Goal: Communication & Community: Answer question/provide support

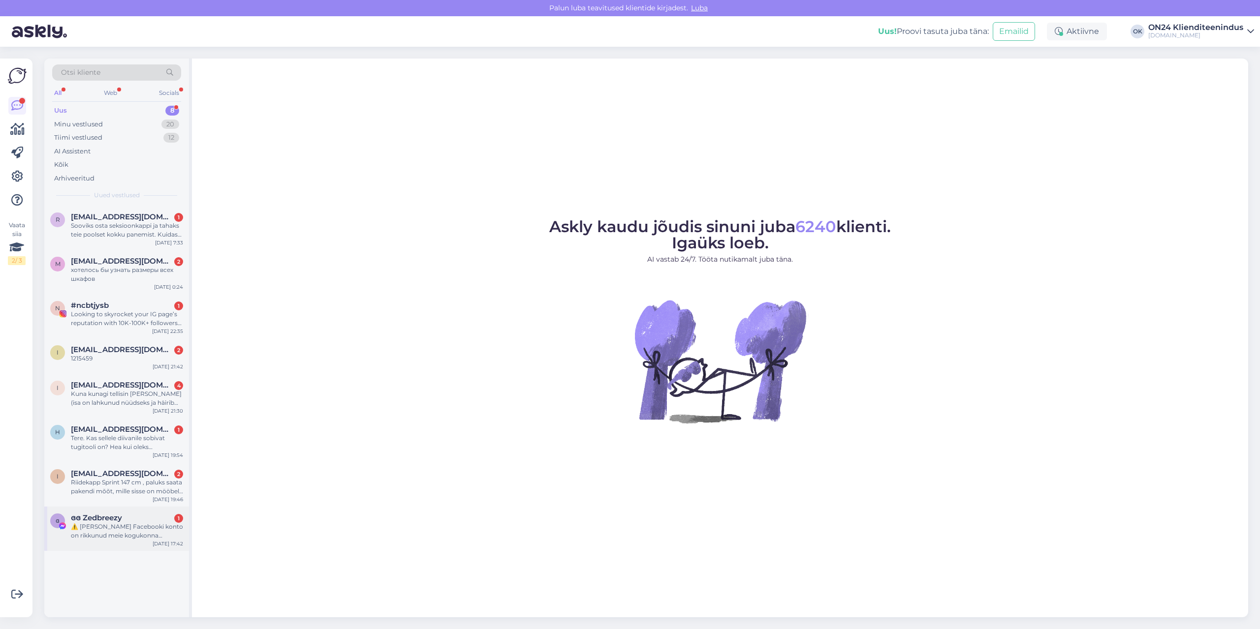
click at [102, 535] on div "⚠️ [PERSON_NAME] Facebooki konto on rikkunud meie kogukonna standardeid. Meie s…" at bounding box center [127, 532] width 112 height 18
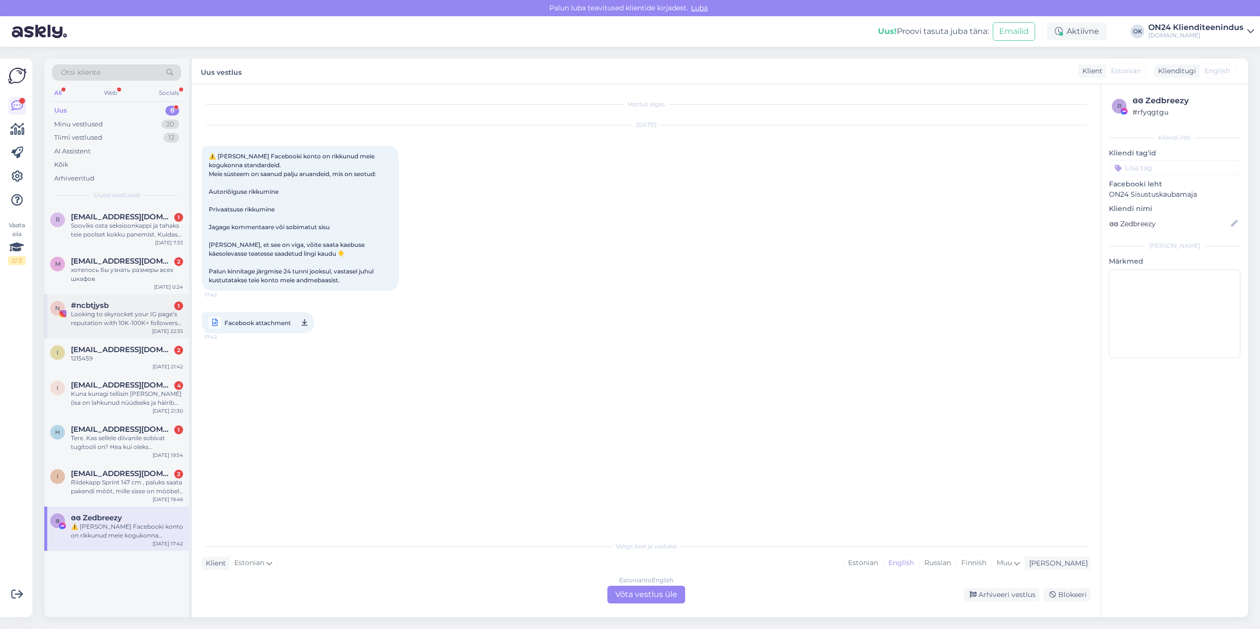
click at [121, 316] on div "Looking to skyrocket your IG page’s reputation with 10K-100K+ followers instant…" at bounding box center [127, 319] width 112 height 18
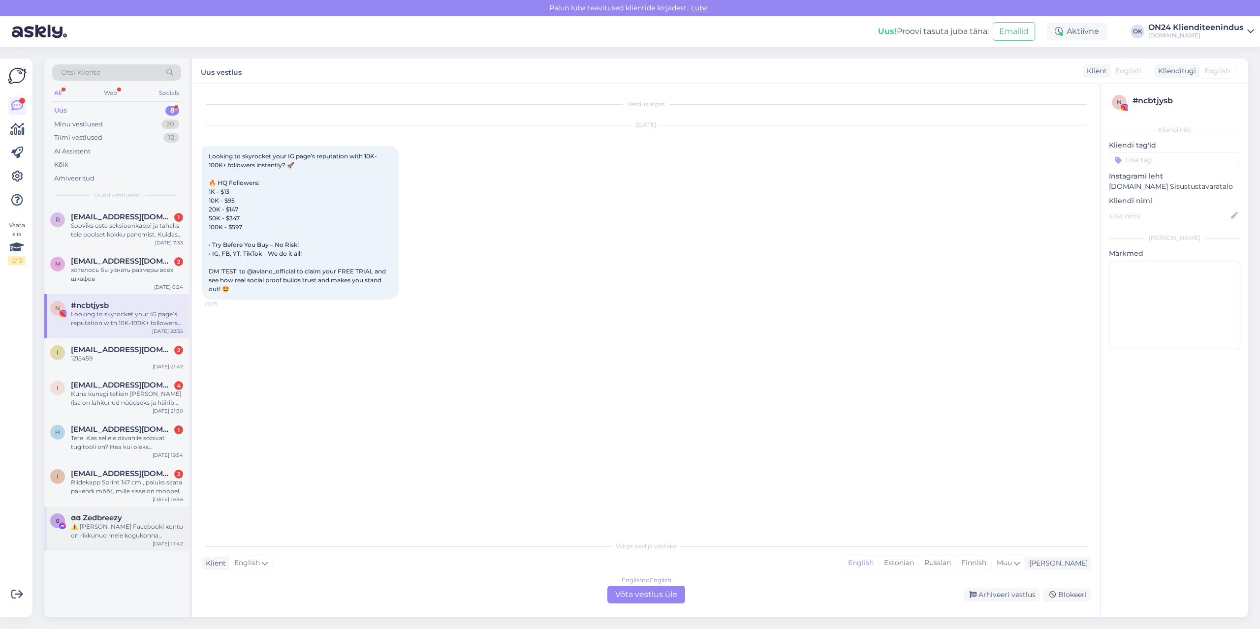
click at [93, 534] on div "⚠️ [PERSON_NAME] Facebooki konto on rikkunud meie kogukonna standardeid. Meie s…" at bounding box center [127, 532] width 112 height 18
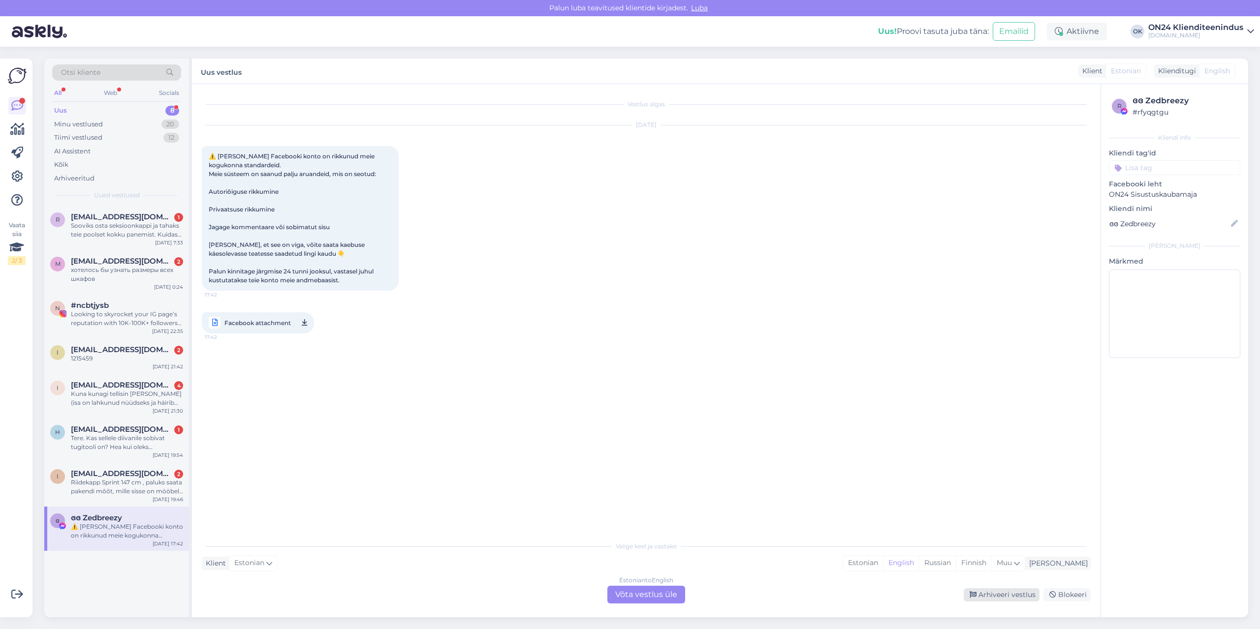
click at [1008, 596] on div "Arhiveeri vestlus" at bounding box center [1001, 594] width 76 height 13
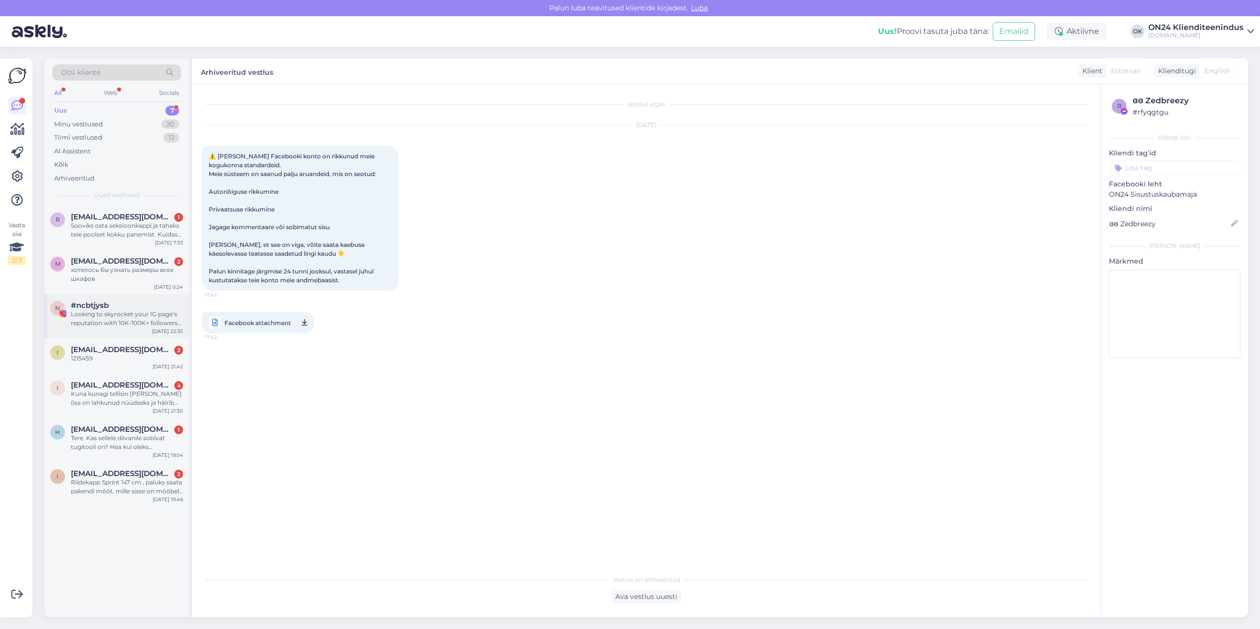
click at [139, 314] on div "Looking to skyrocket your IG page’s reputation with 10K-100K+ followers instant…" at bounding box center [127, 319] width 112 height 18
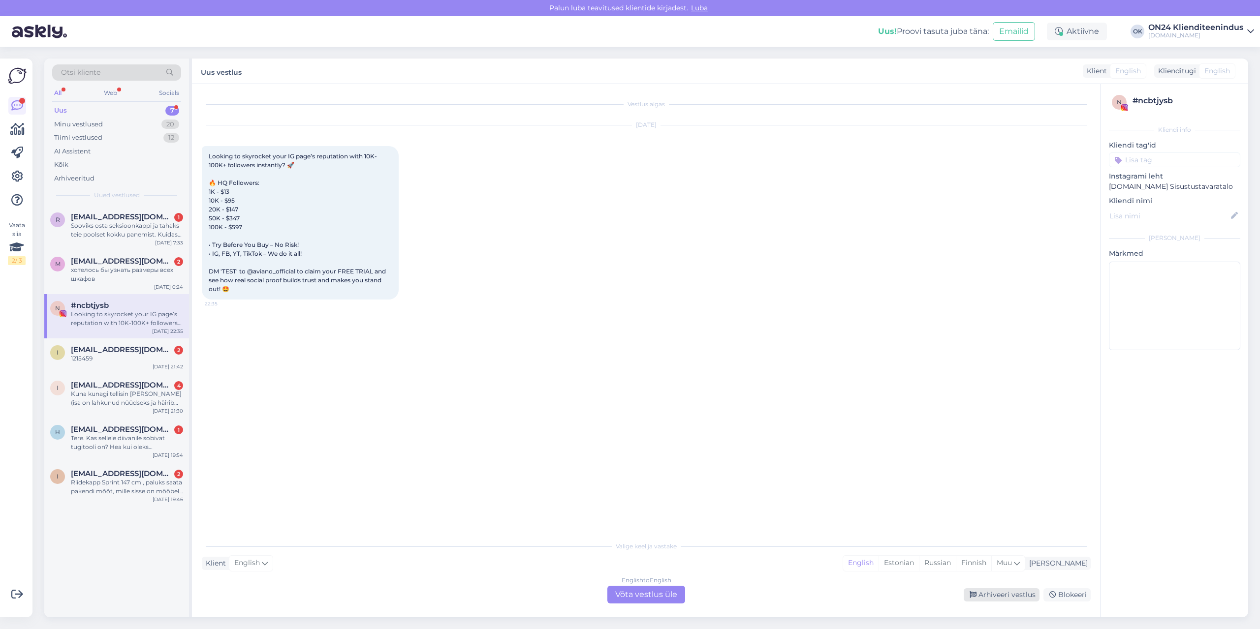
click at [1007, 596] on div "Arhiveeri vestlus" at bounding box center [1001, 594] width 76 height 13
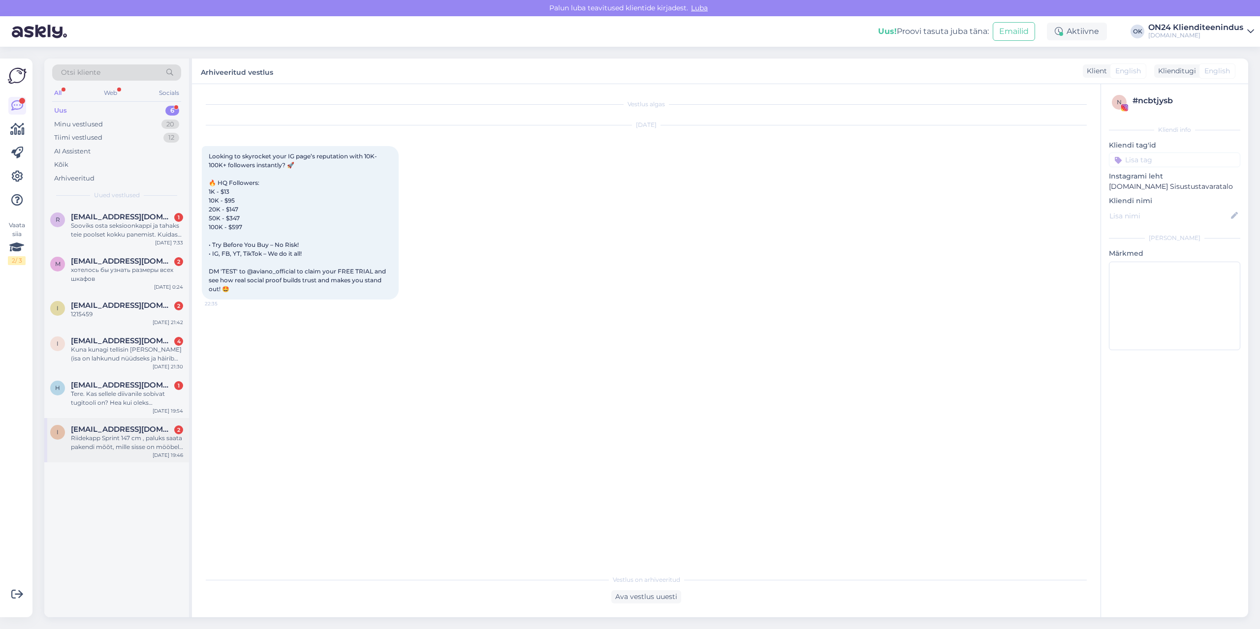
click at [155, 441] on div "Riidekapp Sprint 147 cm , paluks saata pakendi mõõt, mille sisse on mööbel pake…" at bounding box center [127, 443] width 112 height 18
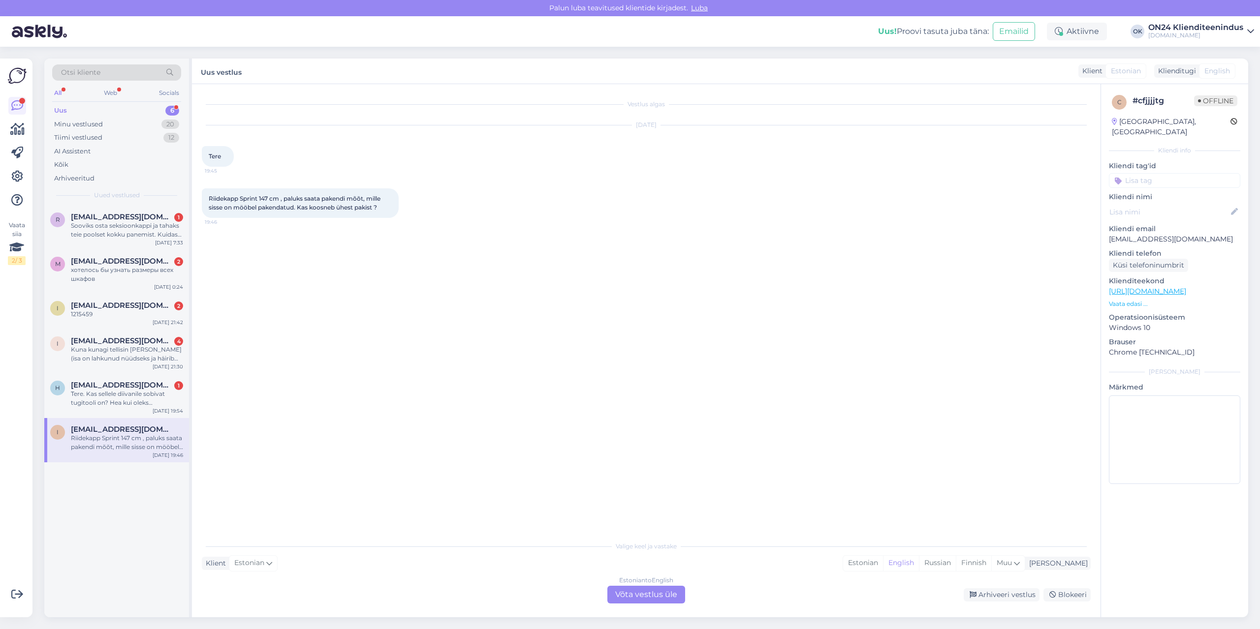
click at [1134, 300] on p "Vaata edasi ..." at bounding box center [1174, 304] width 131 height 9
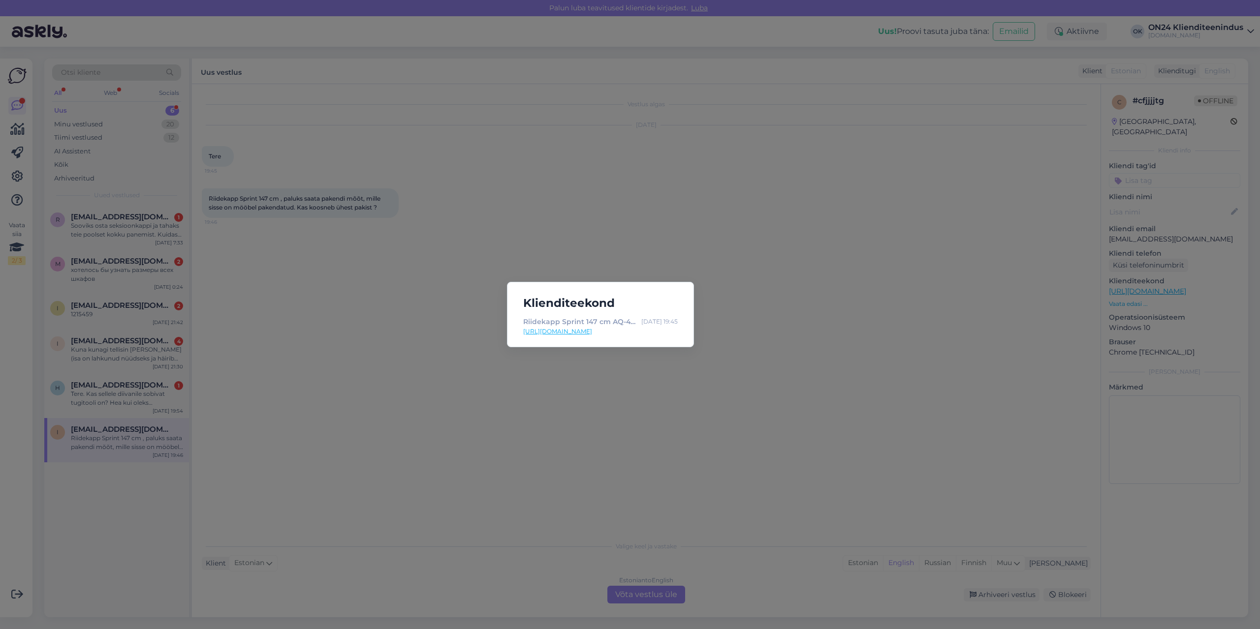
click at [595, 332] on link "[URL][DOMAIN_NAME]" at bounding box center [600, 331] width 155 height 9
click at [441, 353] on div "Klienditeekond Riidekapp Sprint 147 cm AQ-476695 - [DOMAIN_NAME] Sisustuskaubam…" at bounding box center [630, 314] width 1260 height 629
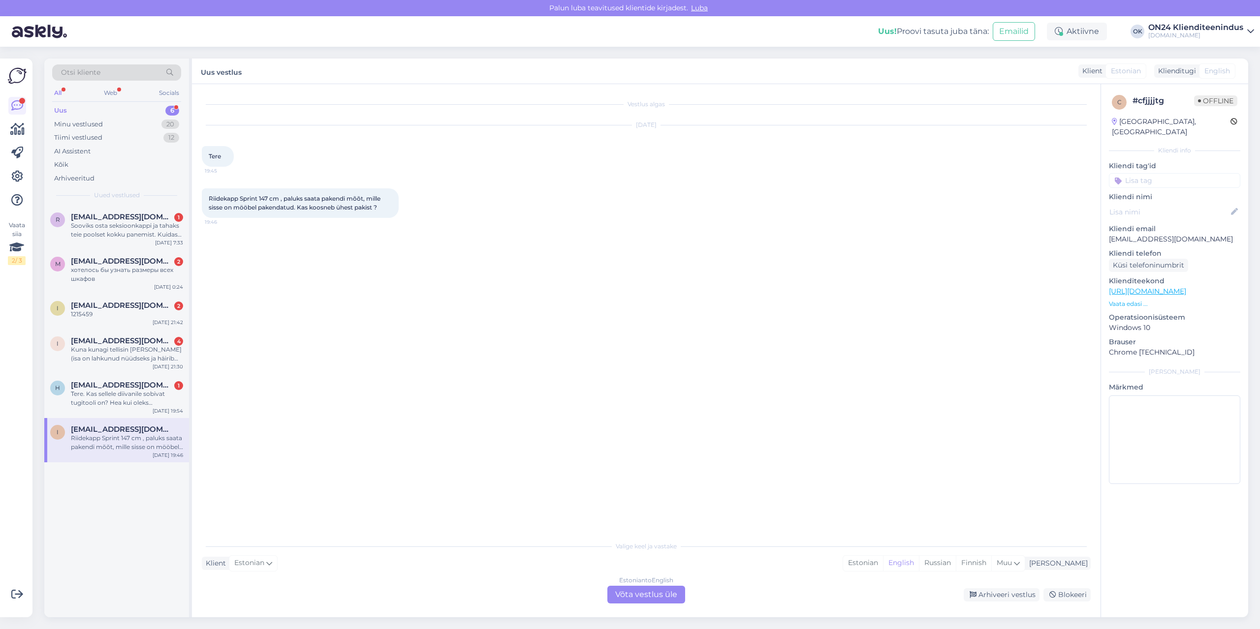
click at [655, 592] on div "Estonian to English Võta vestlus üle" at bounding box center [646, 595] width 78 height 18
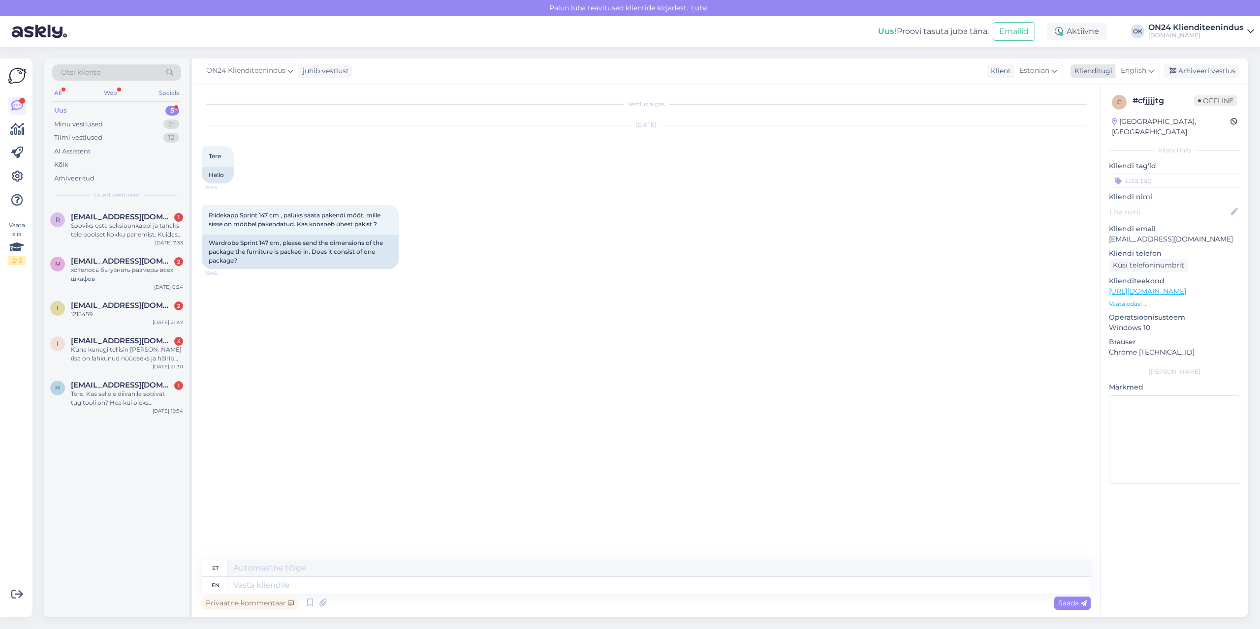
click at [1145, 70] on span "English" at bounding box center [1133, 70] width 26 height 11
type input "est"
click at [1114, 117] on link "Estonian" at bounding box center [1115, 115] width 108 height 16
click at [387, 580] on textarea at bounding box center [646, 583] width 889 height 21
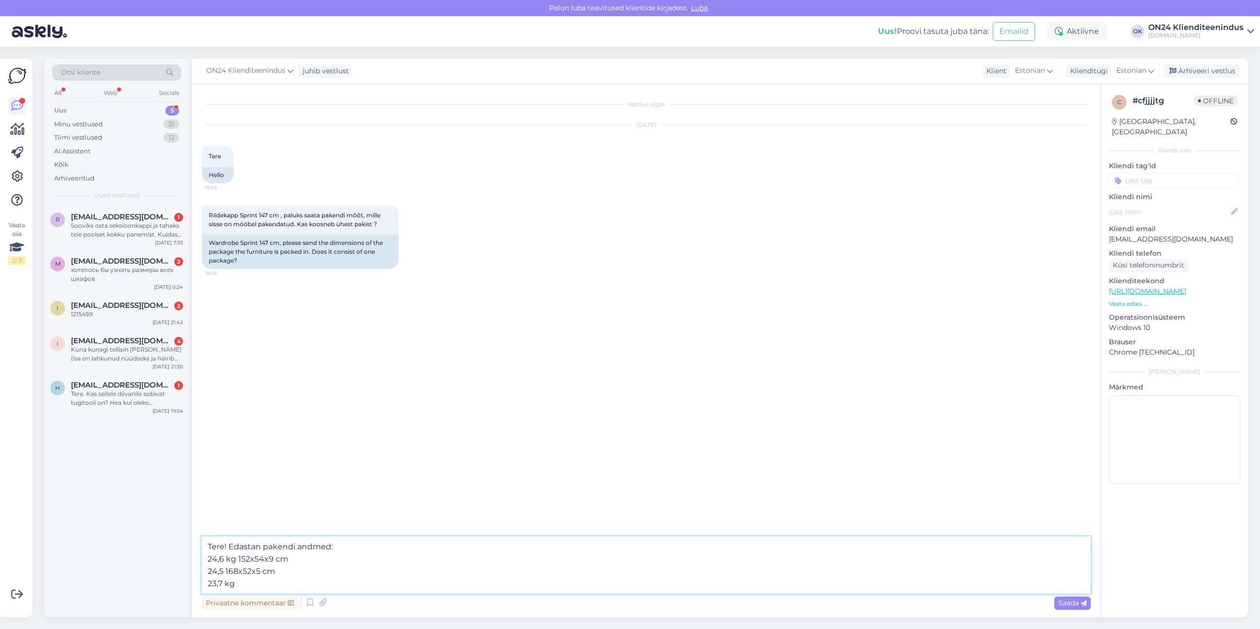
click at [222, 572] on textarea "Tere! Edastan pakendi andmed: 24,6 kg 152x54x9 cm 24,5 168x52x5 cm 23,7 kg" at bounding box center [646, 565] width 889 height 57
drag, startPoint x: 242, startPoint y: 592, endPoint x: 242, endPoint y: 587, distance: 5.4
click at [242, 592] on textarea "Tere! Edastan pakendi andmed: 24,6 kg 152x54x9 cm 24,5 kg 168x52x5 cm 23,7 kg" at bounding box center [646, 565] width 889 height 57
type textarea "Tere! Edastan pakendi andmed: 24,6 kg 152x54x9 cm 24,5 kg 168x52x5 cm 23,7 kg 2…"
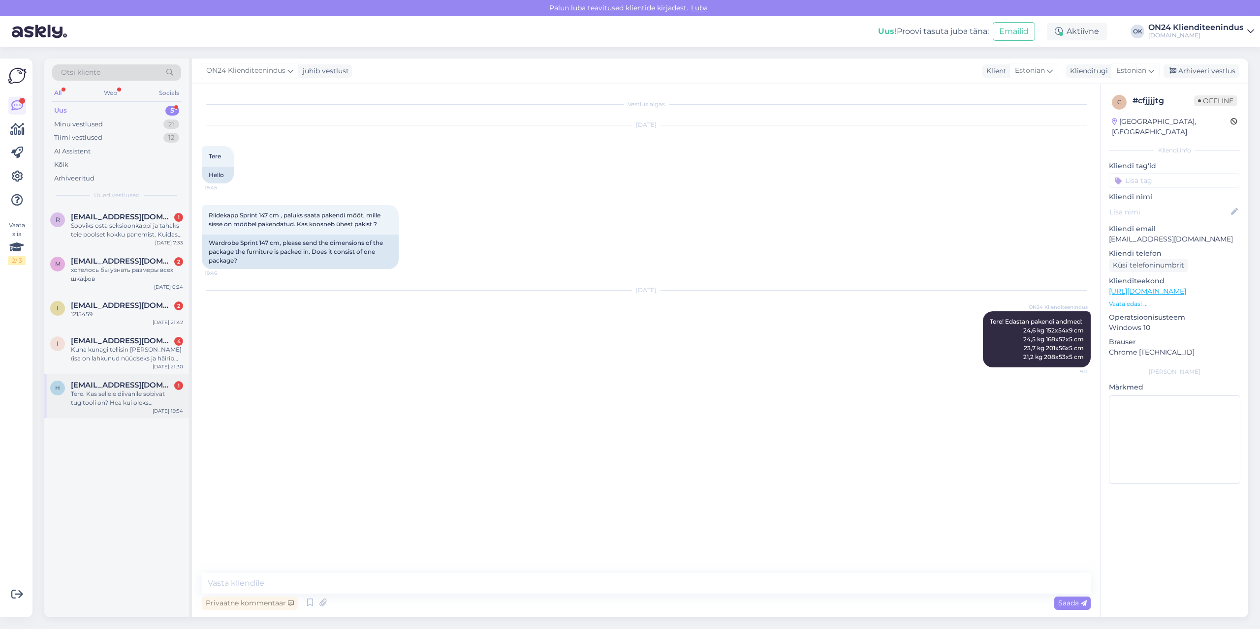
click at [100, 402] on div "Tere. Kas sellele diivanile sobivat tugitooli on? Hea kui oleks tugitoolvoodi." at bounding box center [127, 399] width 112 height 18
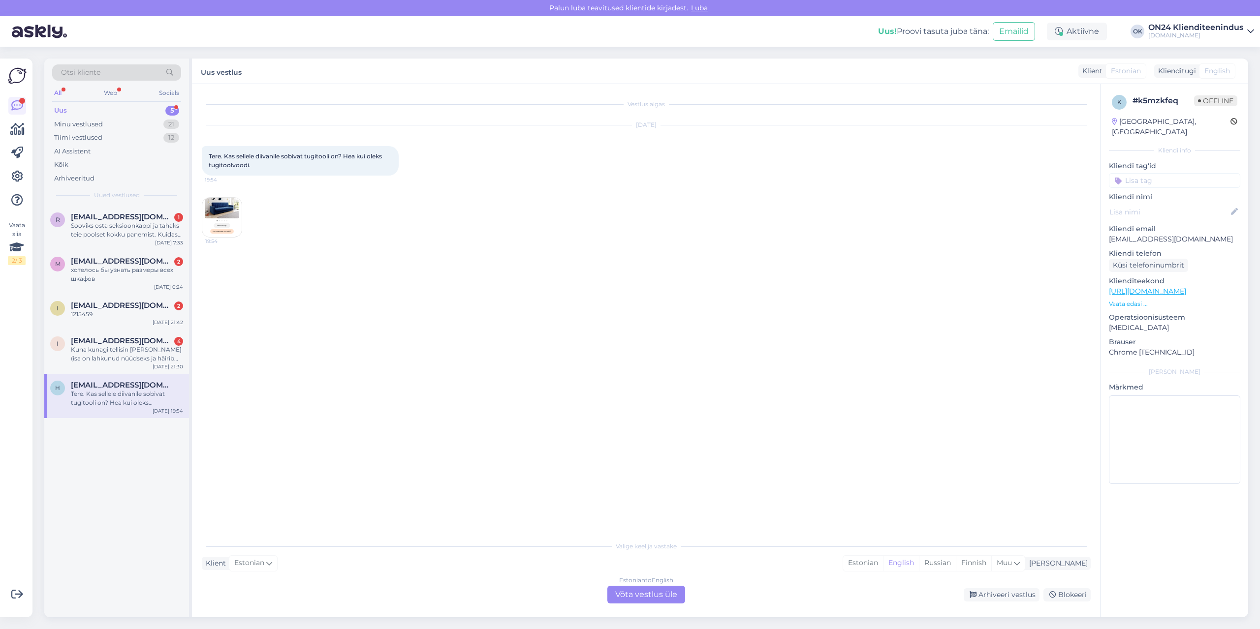
click at [230, 222] on img at bounding box center [221, 217] width 39 height 39
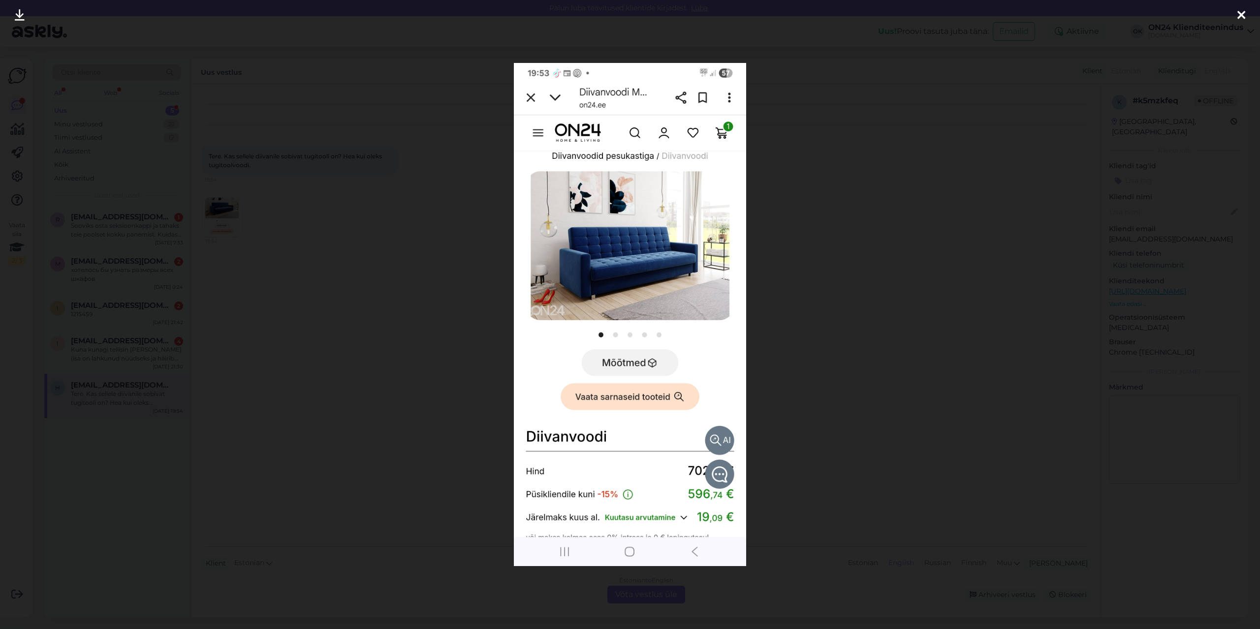
click at [359, 323] on div at bounding box center [630, 314] width 1260 height 629
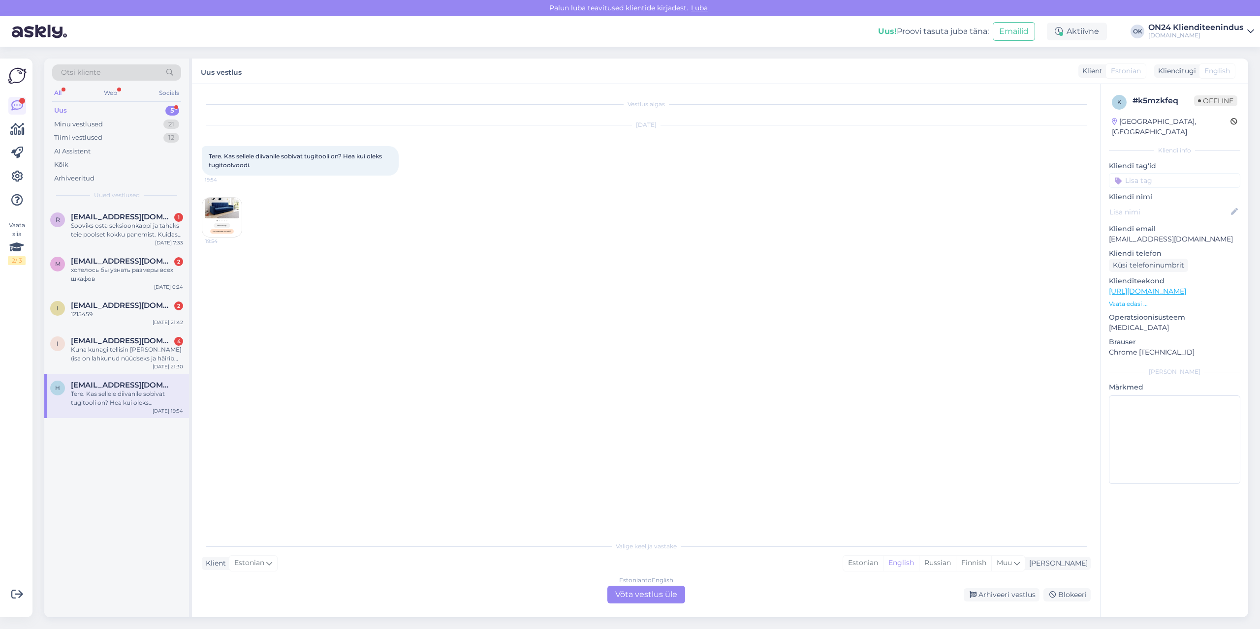
click at [1130, 300] on p "Vaata edasi ..." at bounding box center [1174, 304] width 131 height 9
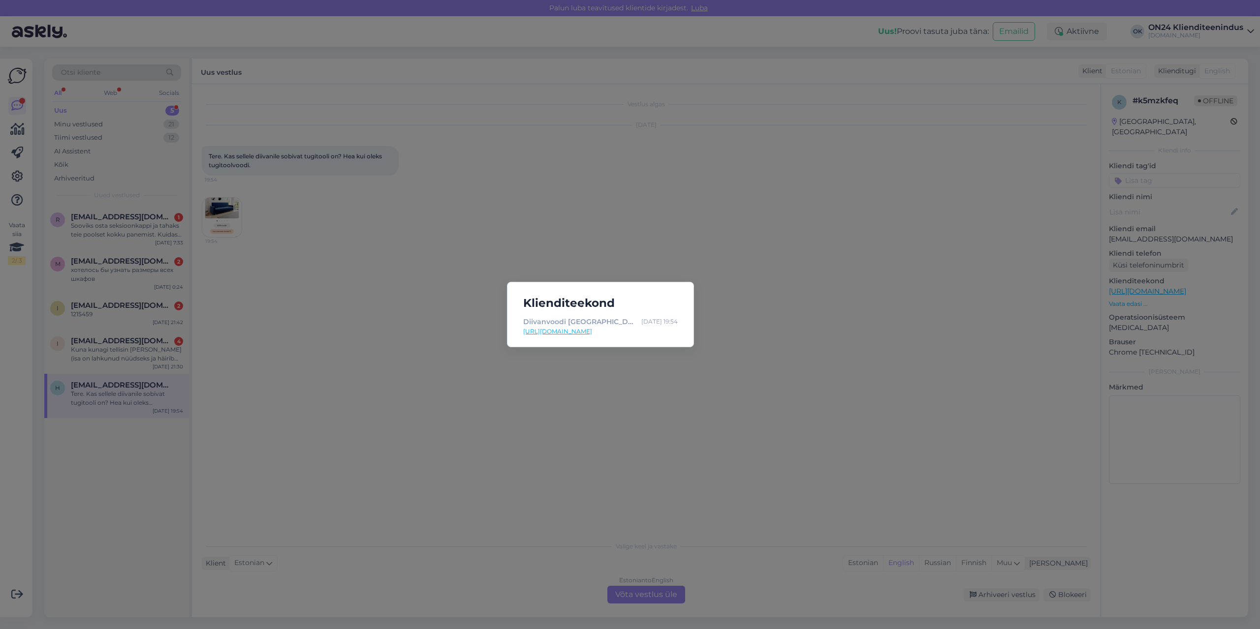
click at [597, 335] on link "[URL][DOMAIN_NAME]" at bounding box center [600, 331] width 155 height 9
click at [428, 359] on div "Klienditeekond Diivanvoodi [GEOGRAPHIC_DATA]-407197 - [DOMAIN_NAME] Sisustuskau…" at bounding box center [630, 314] width 1260 height 629
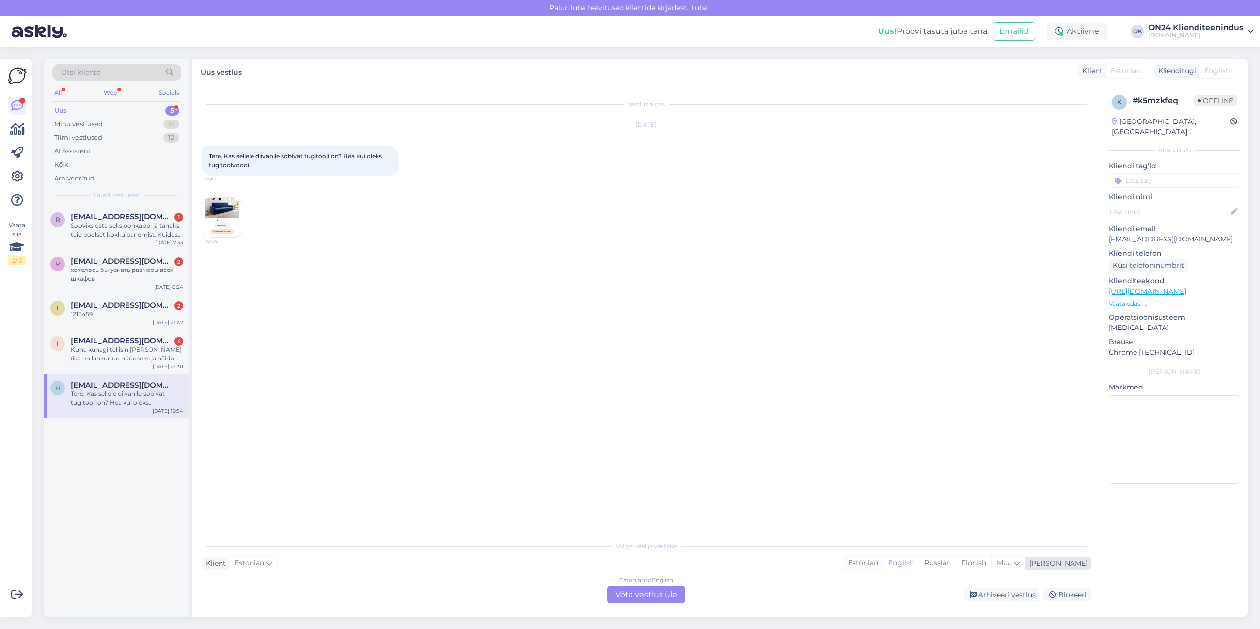
click at [883, 562] on div "Estonian" at bounding box center [863, 563] width 40 height 15
click at [659, 597] on div "Estonian to Estonian Võta vestlus üle" at bounding box center [646, 595] width 78 height 18
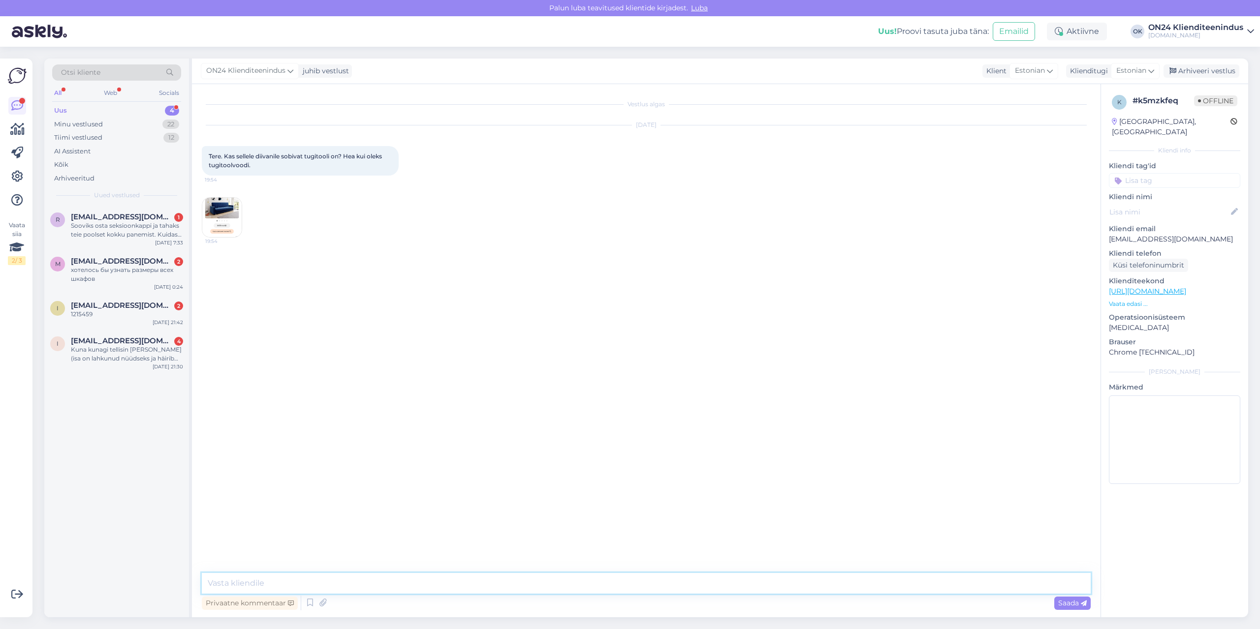
click at [606, 585] on textarea at bounding box center [646, 583] width 889 height 21
type textarea "Tere! Paraku samast sarjast tugitooli ei ole pakkuda."
click at [130, 340] on span "[EMAIL_ADDRESS][DOMAIN_NAME]" at bounding box center [122, 341] width 102 height 9
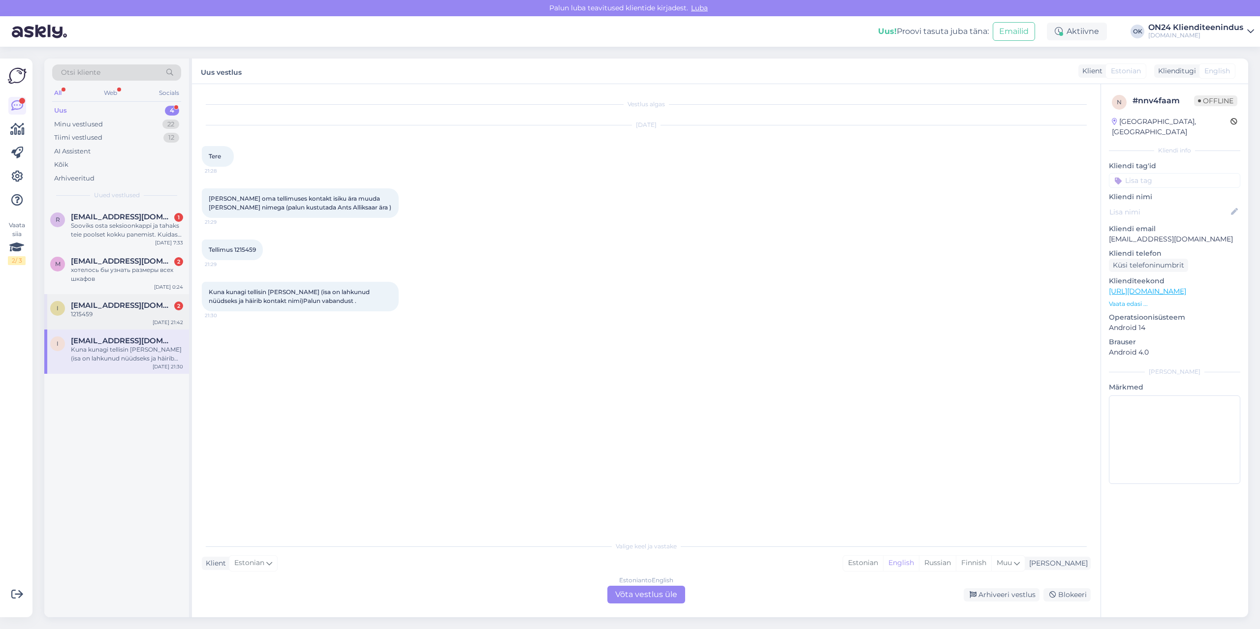
click at [130, 316] on div "1215459" at bounding box center [127, 314] width 112 height 9
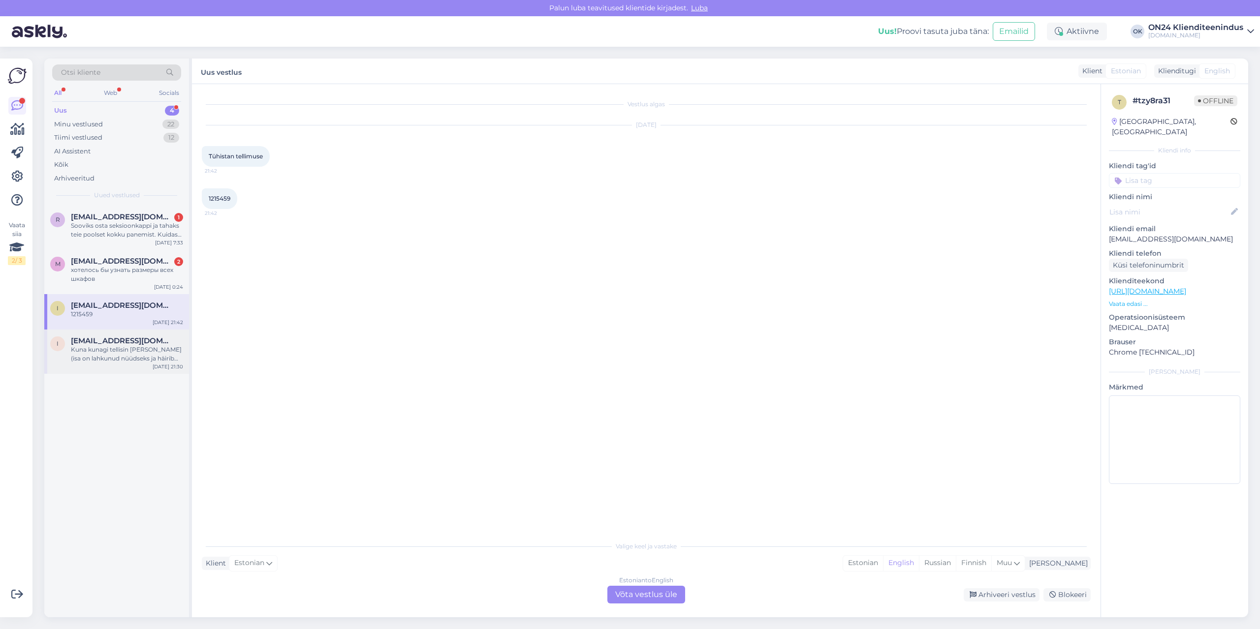
click at [112, 351] on div "Kuna kunagi tellisin [PERSON_NAME] (isa on lahkunud nüüdseks ja häirib kontakt …" at bounding box center [127, 354] width 112 height 18
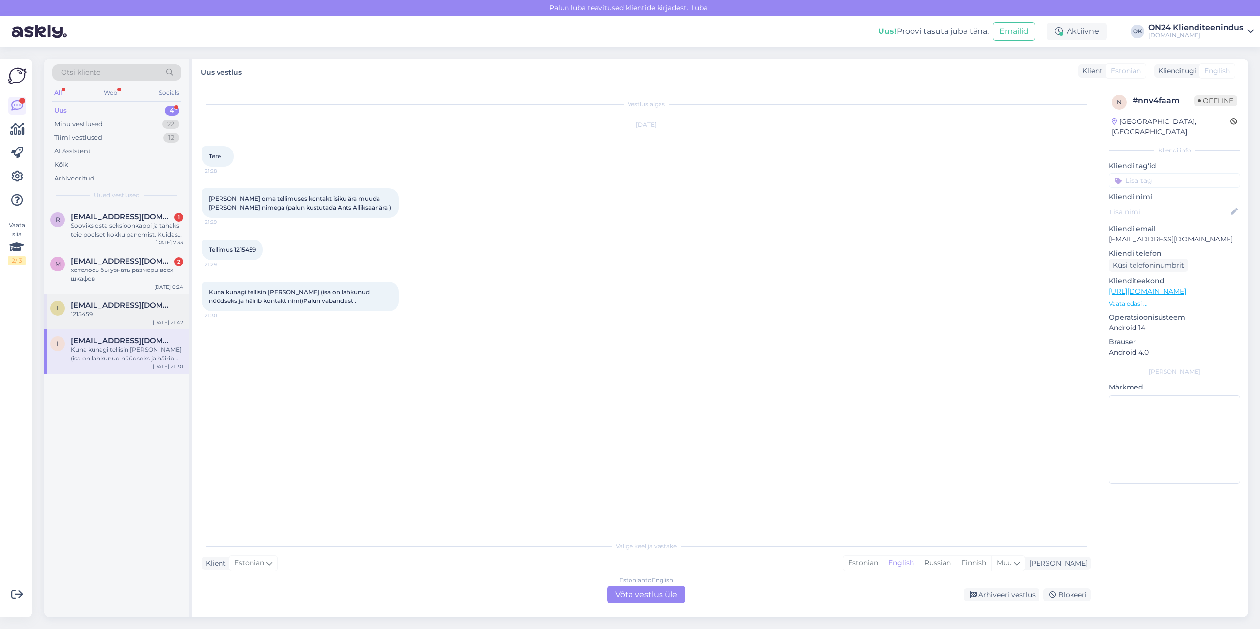
click at [143, 308] on span "[EMAIL_ADDRESS][DOMAIN_NAME]" at bounding box center [122, 305] width 102 height 9
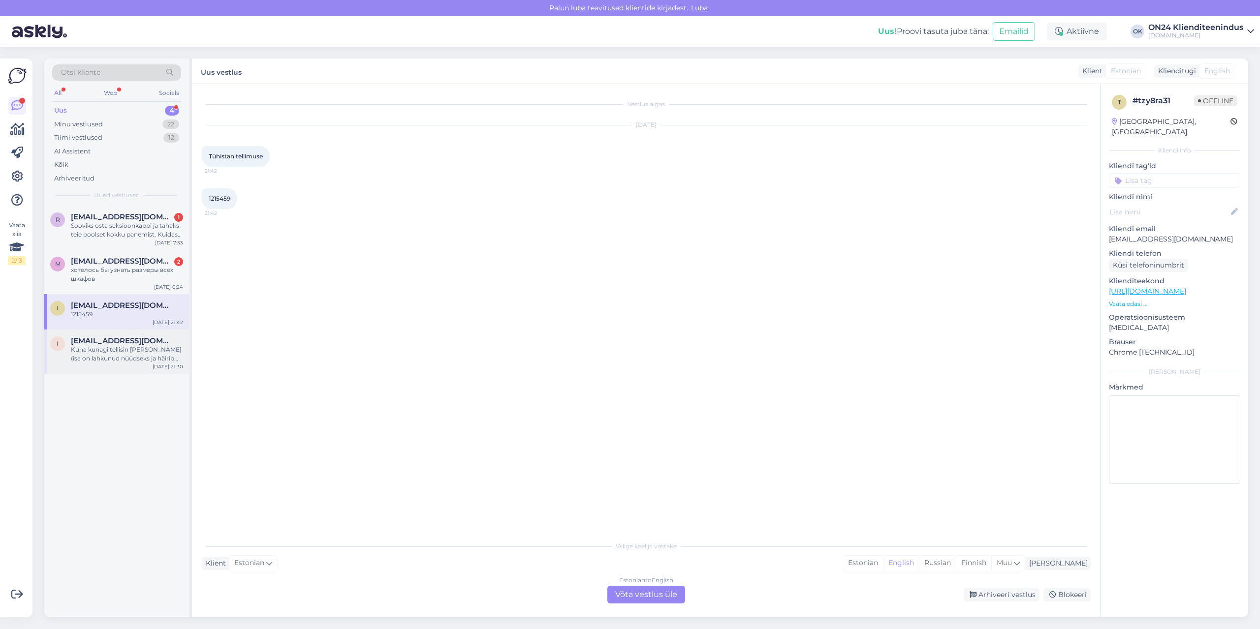
click at [182, 334] on div "i [EMAIL_ADDRESS][DOMAIN_NAME] Kuna kunagi tellisin isale [PERSON_NAME] (isa on…" at bounding box center [116, 352] width 145 height 44
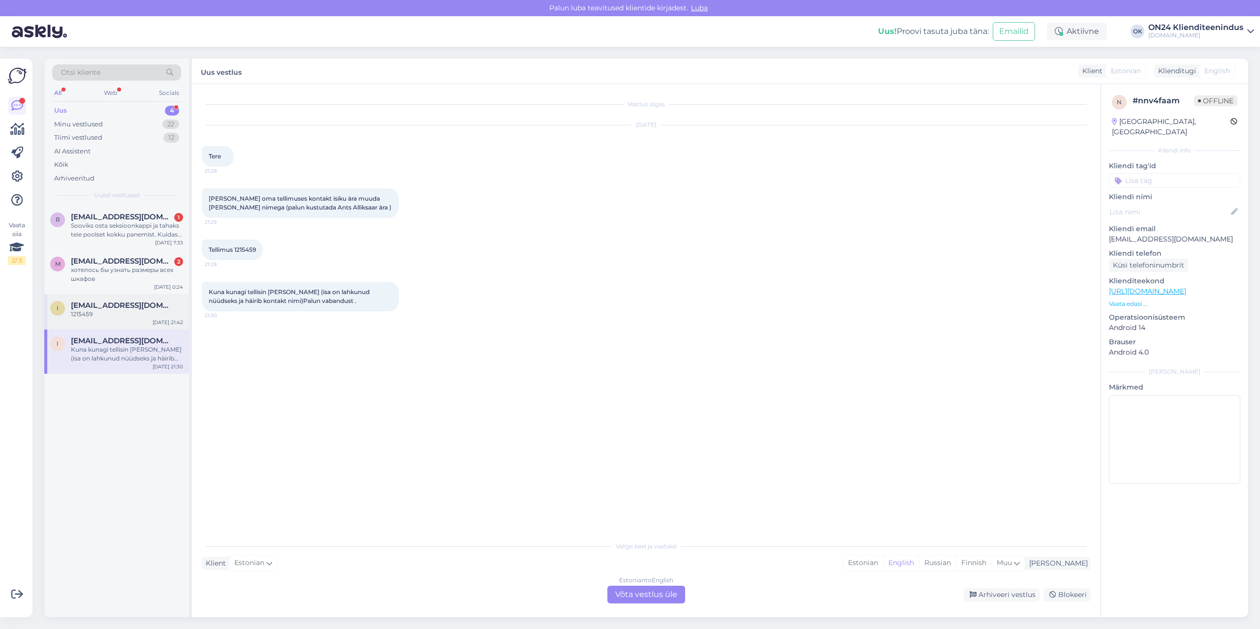
click at [159, 317] on div "1215459" at bounding box center [127, 314] width 112 height 9
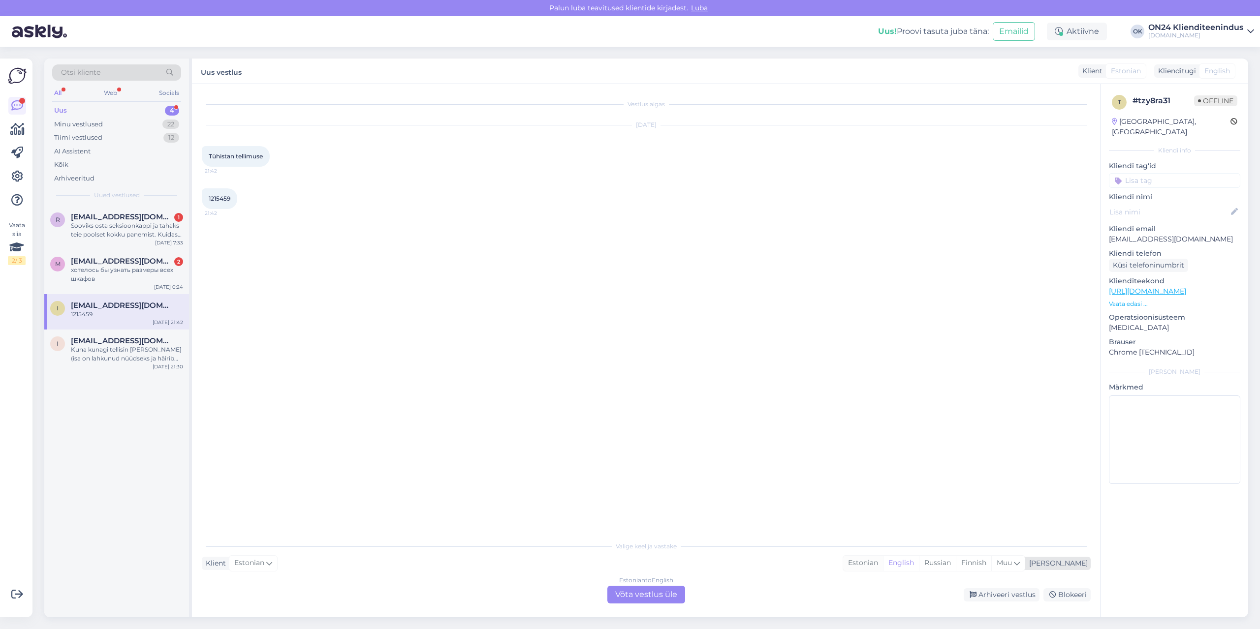
click at [883, 558] on div "Estonian" at bounding box center [863, 563] width 40 height 15
click at [649, 590] on div "Estonian to Estonian Võta vestlus üle" at bounding box center [646, 595] width 78 height 18
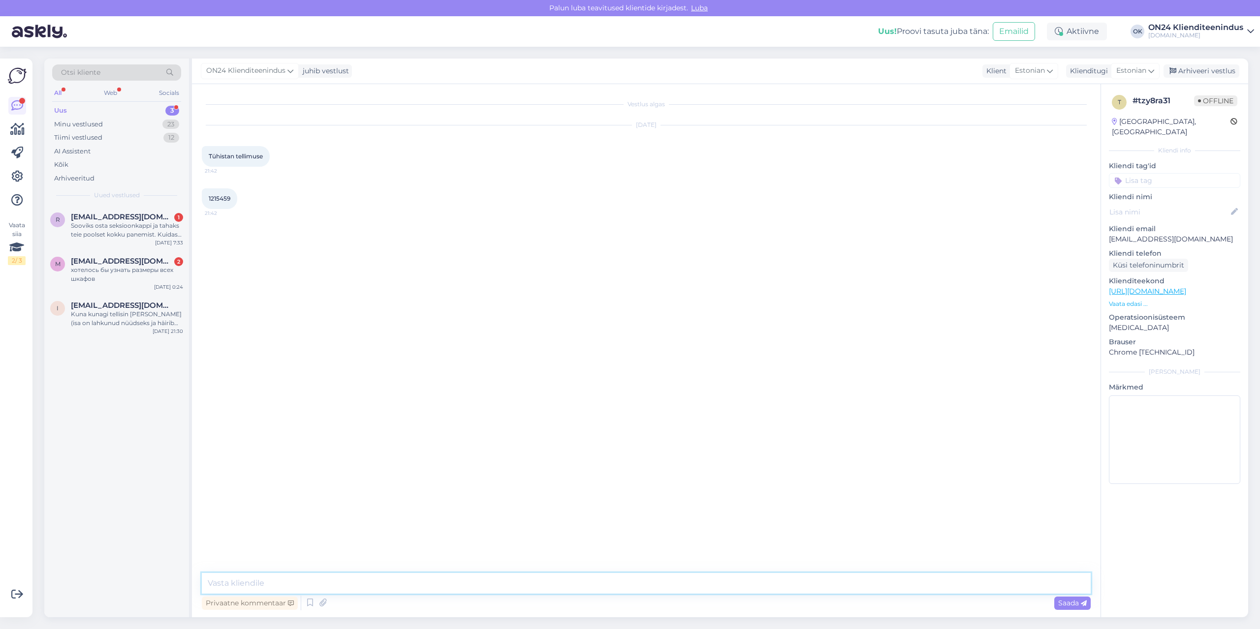
click at [649, 590] on textarea at bounding box center [646, 583] width 889 height 21
type textarea "Tere! Tellimus tühistatud."
click at [102, 324] on div "Kuna kunagi tellisin [PERSON_NAME] (isa on lahkunud nüüdseks ja häirib kontakt …" at bounding box center [127, 319] width 112 height 18
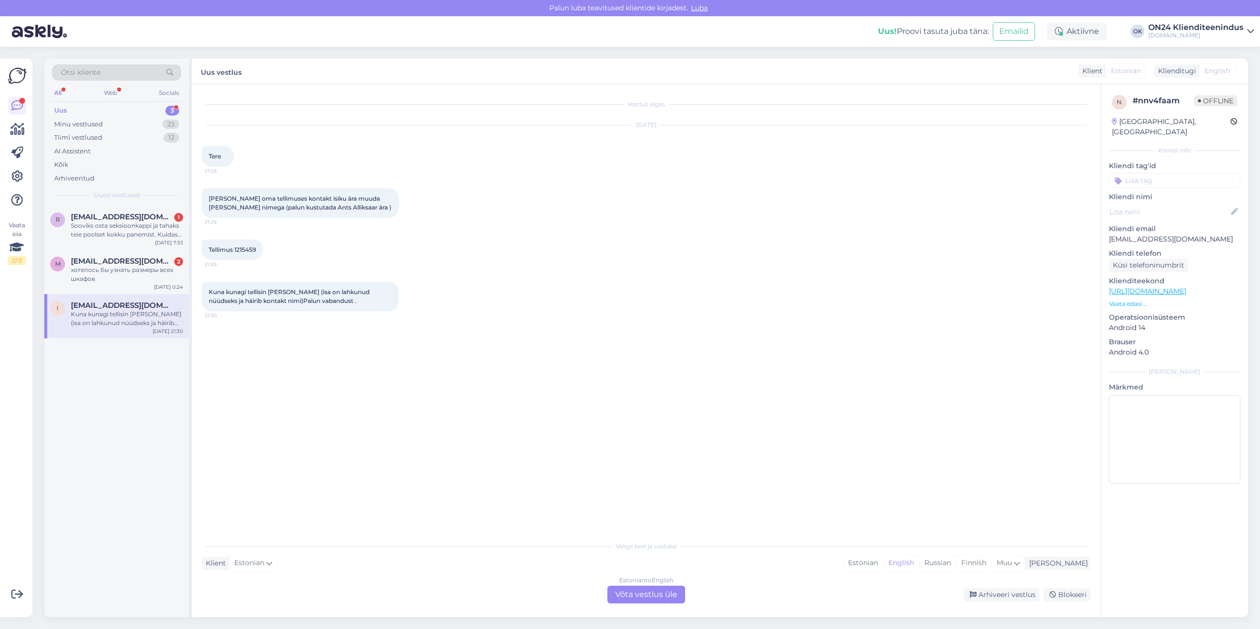
click at [1169, 234] on p "[EMAIL_ADDRESS][DOMAIN_NAME]" at bounding box center [1174, 239] width 131 height 10
copy p "[EMAIL_ADDRESS][DOMAIN_NAME]"
click at [883, 562] on div "Estonian" at bounding box center [863, 563] width 40 height 15
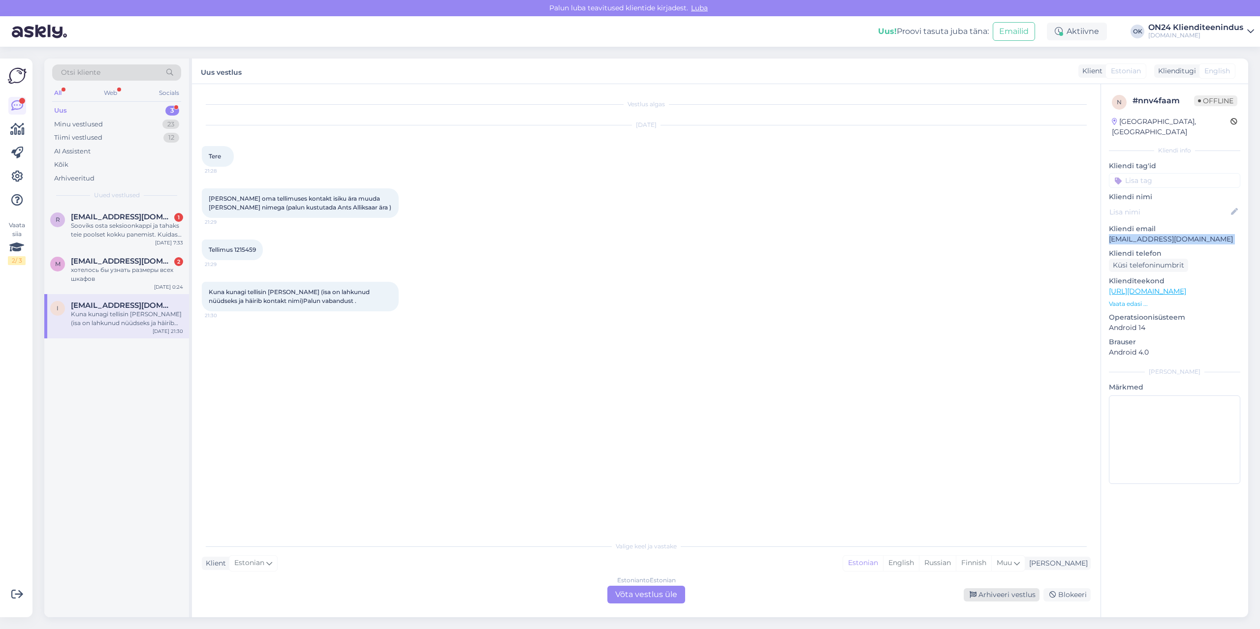
click at [987, 590] on div "Arhiveeri vestlus" at bounding box center [1001, 594] width 76 height 13
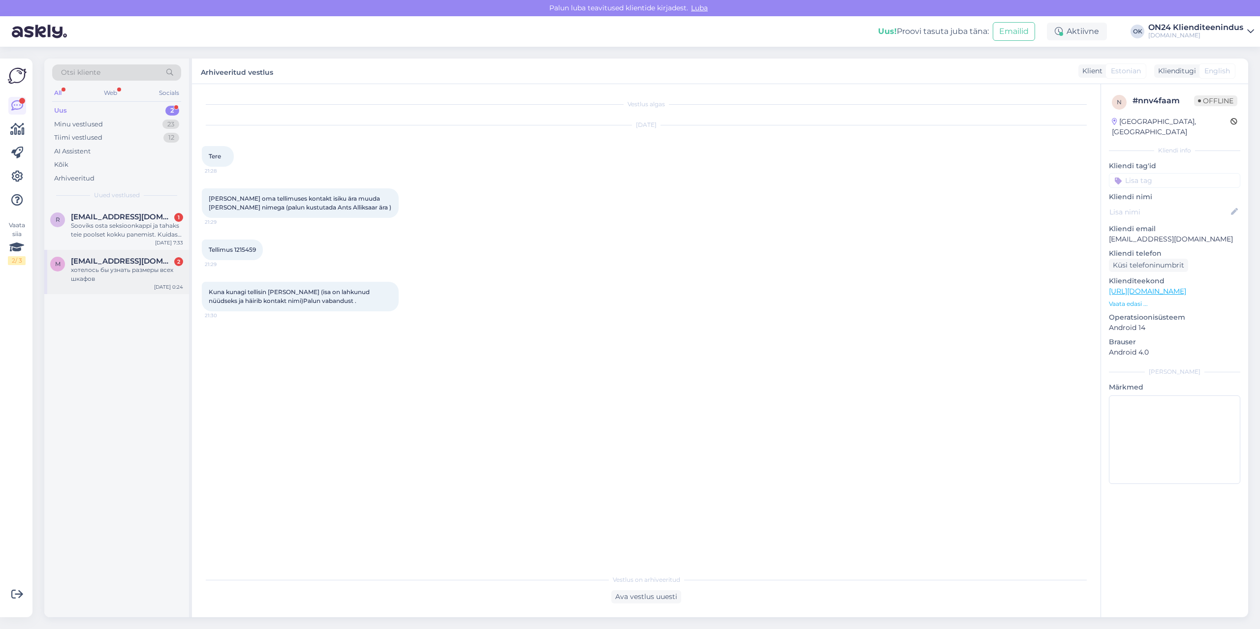
click at [113, 273] on div "хотелось бы узнать размеры всех шкафов" at bounding box center [127, 275] width 112 height 18
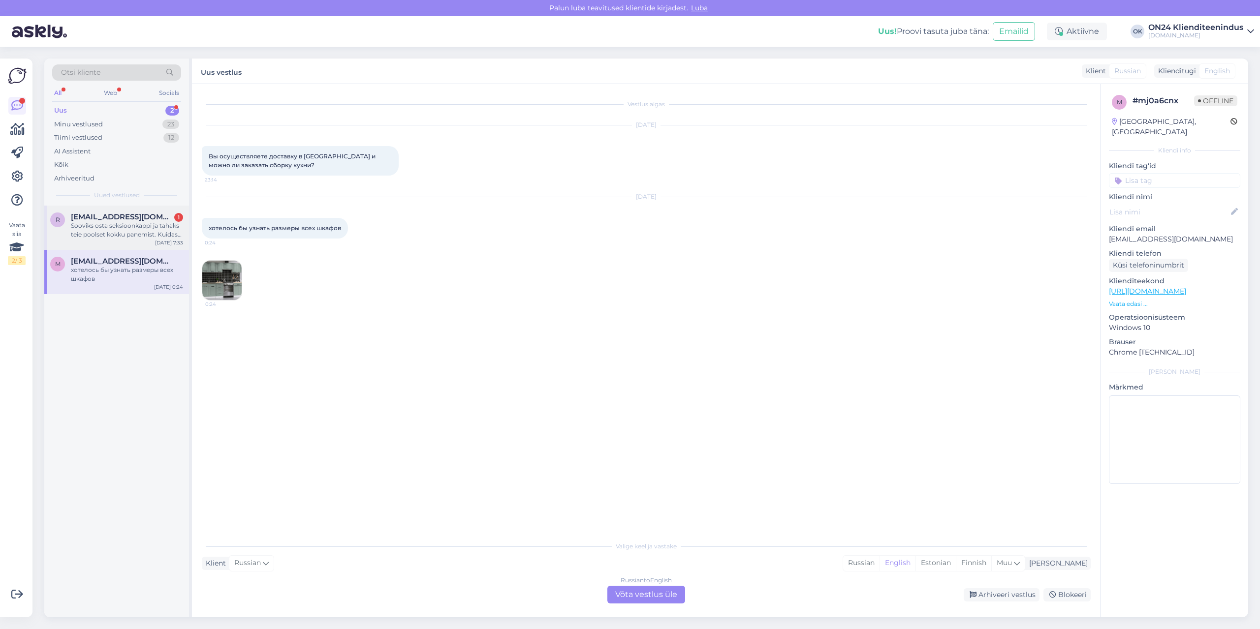
click at [138, 232] on div "Sooviks osta seksioonkappi ja tahaks teie poolset kokku panemist. Kuidas seda t…" at bounding box center [127, 230] width 112 height 18
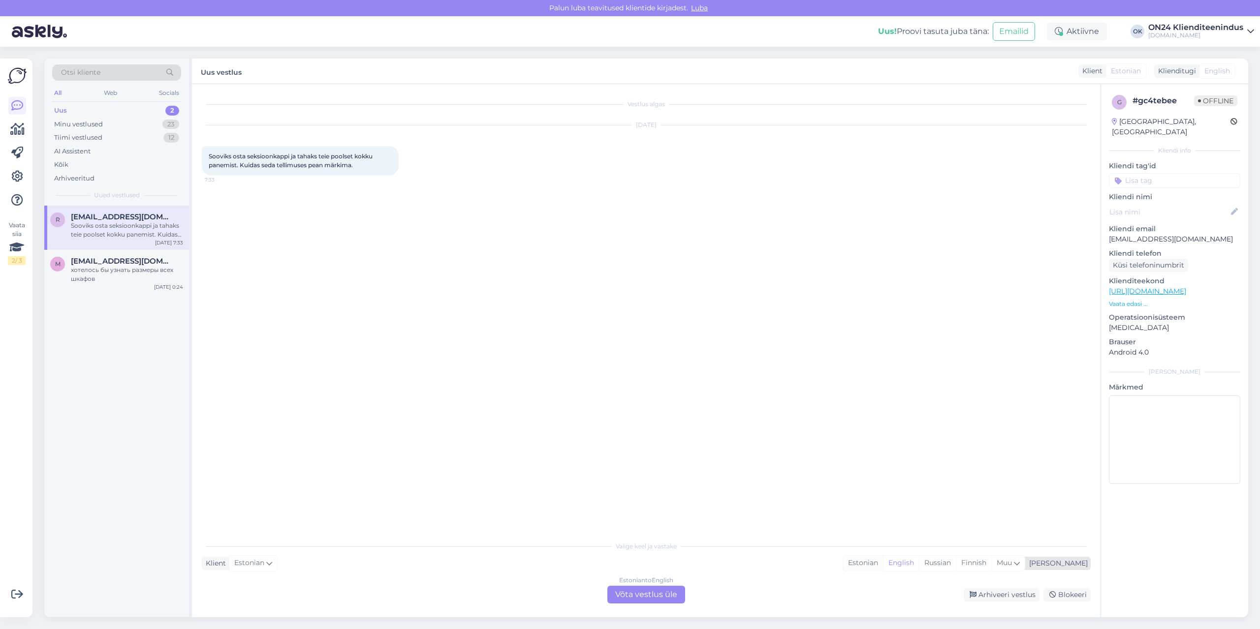
click at [883, 560] on div "Estonian" at bounding box center [863, 563] width 40 height 15
click at [667, 590] on div "Estonian to Estonian Võta vestlus üle" at bounding box center [646, 595] width 78 height 18
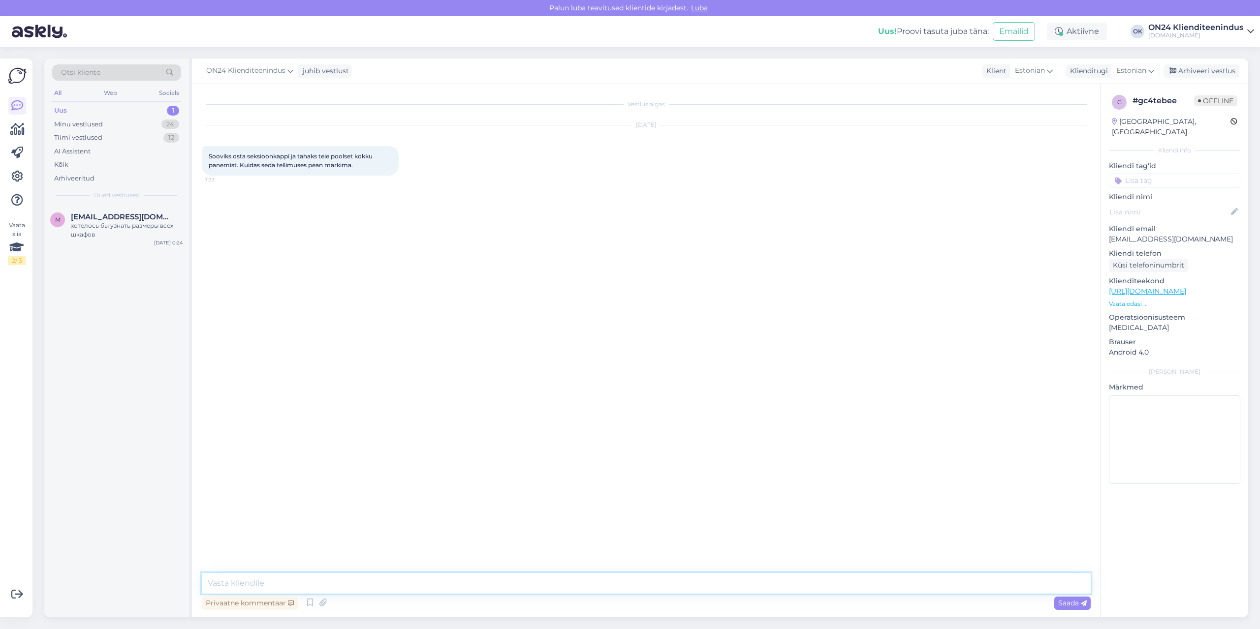
click at [666, 590] on textarea at bounding box center [646, 583] width 889 height 21
type textarea "t"
type textarea "Tere! Palun märkige tellimuse kommentaari, et soovite kokkupanekut. Või siis võ…"
